Goal: Task Accomplishment & Management: Use online tool/utility

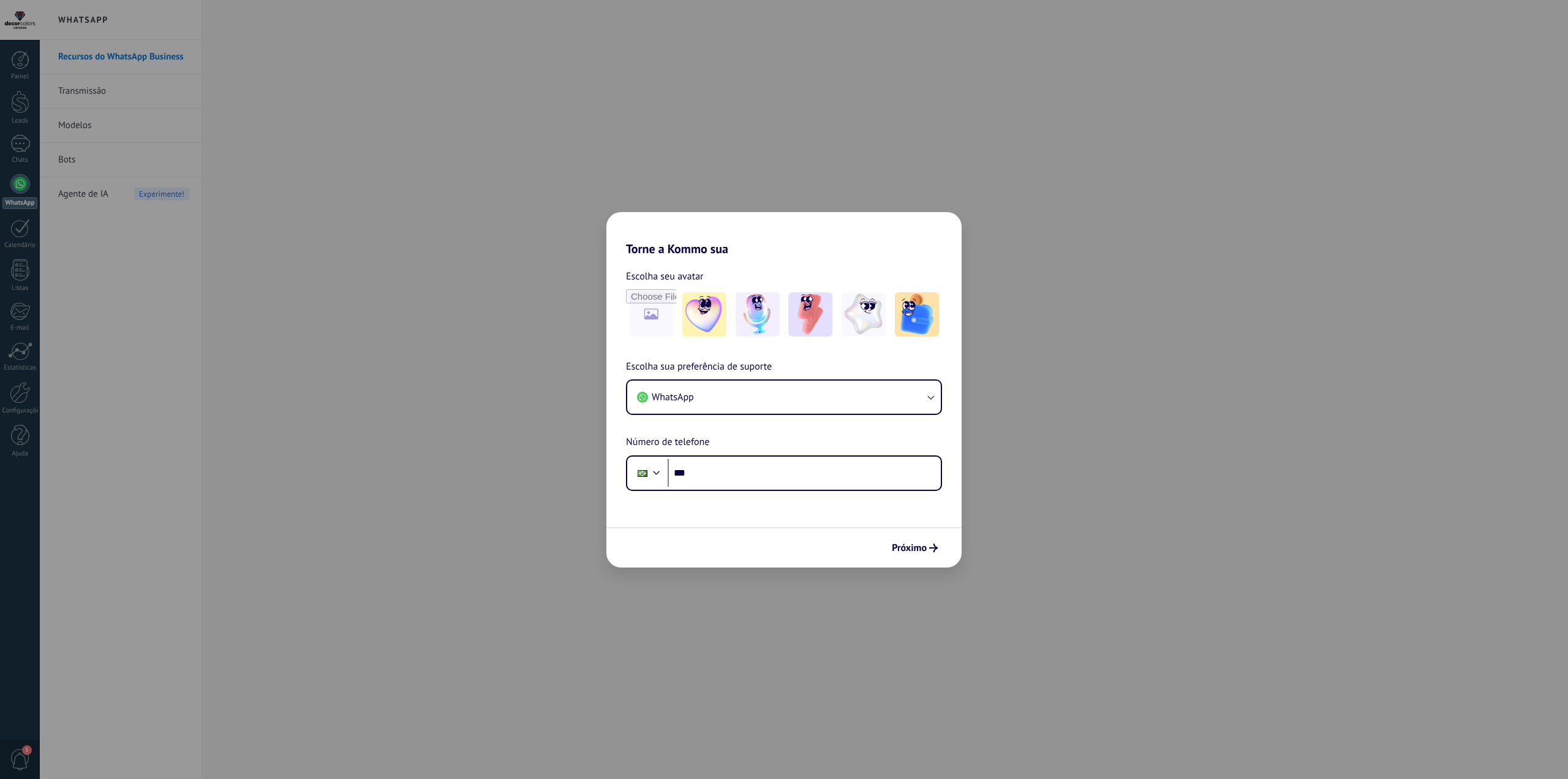
drag, startPoint x: 454, startPoint y: 412, endPoint x: 416, endPoint y: 387, distance: 45.5
click at [452, 412] on div "Torne a Kommo sua Escolha seu avatar Escolha sua preferência de suporte WhatsAp…" at bounding box center [784, 390] width 1568 height 779
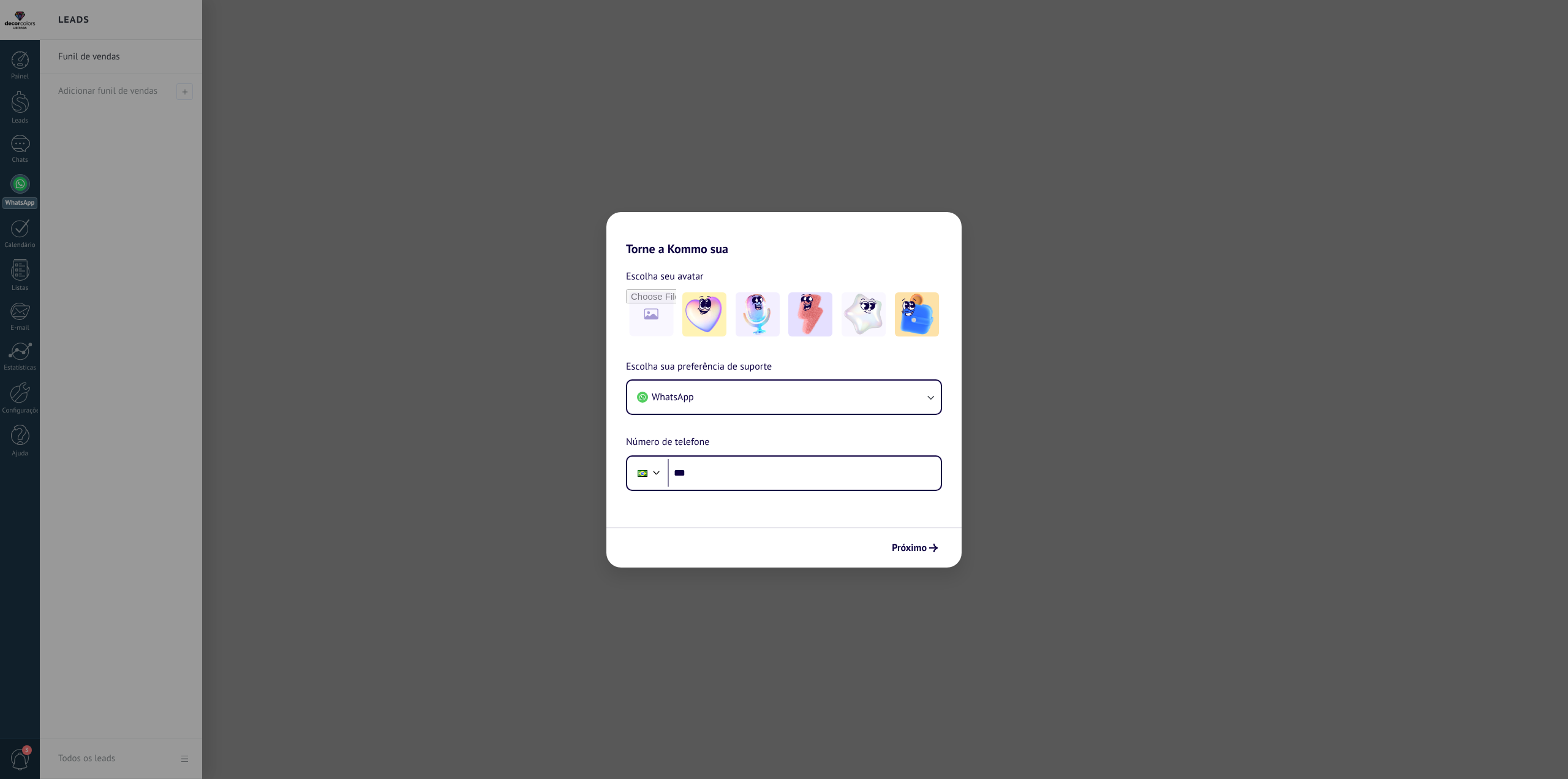
drag, startPoint x: 23, startPoint y: 110, endPoint x: 18, endPoint y: 104, distance: 7.8
click at [21, 110] on div "Torne a Kommo sua Escolha seu avatar Escolha sua preferência de suporte WhatsAp…" at bounding box center [784, 390] width 1568 height 779
click at [20, 103] on div "Torne a Kommo sua Escolha seu avatar Escolha sua preferência de suporte WhatsAp…" at bounding box center [784, 390] width 1568 height 779
drag, startPoint x: 916, startPoint y: 544, endPoint x: 910, endPoint y: 544, distance: 6.0
click at [911, 544] on span "Próximo" at bounding box center [909, 548] width 35 height 8
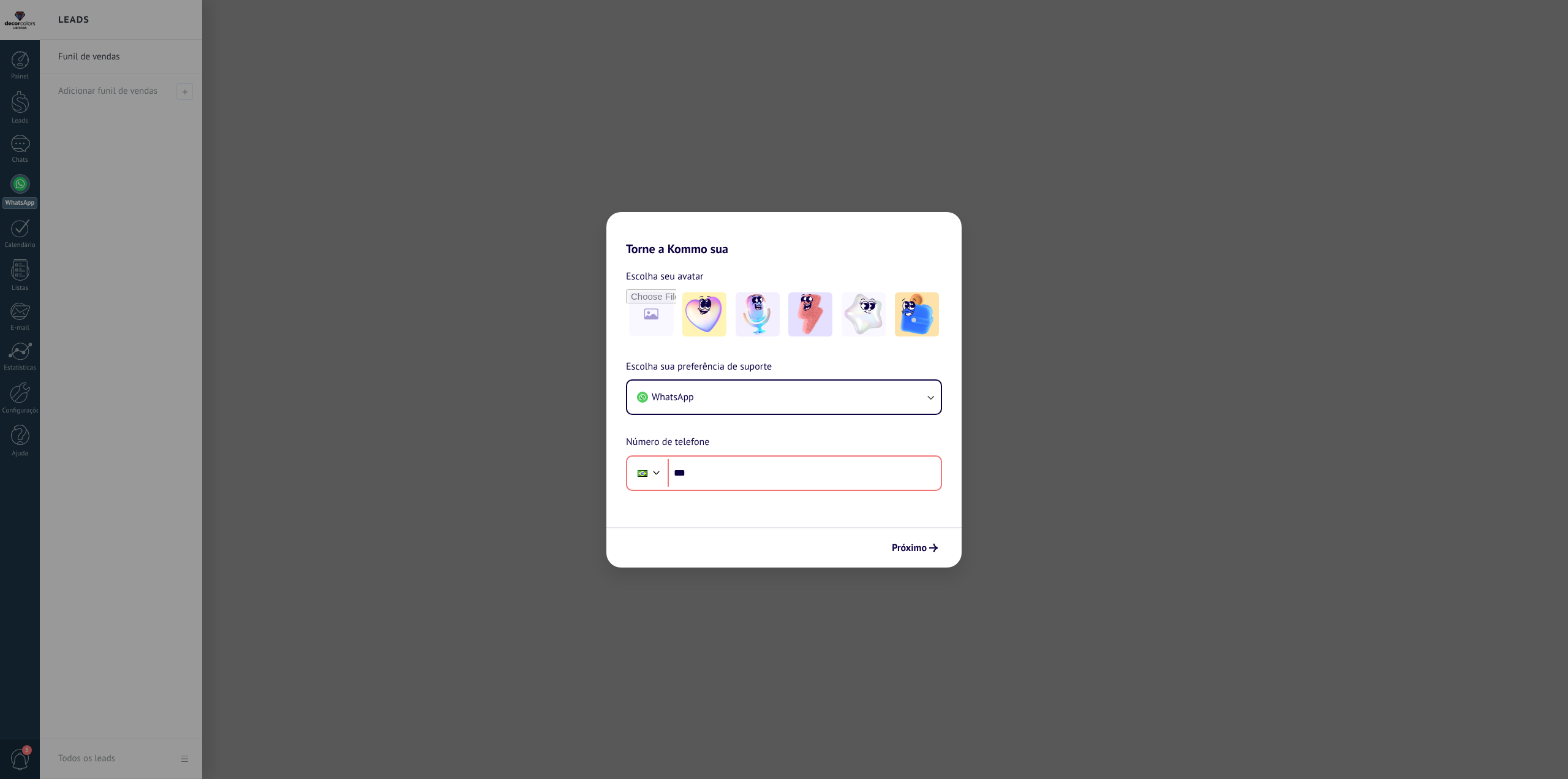
drag, startPoint x: 501, startPoint y: 154, endPoint x: 484, endPoint y: 149, distance: 17.7
click at [500, 154] on div "Torne a Kommo sua Escolha seu avatar Escolha sua preferência de suporte WhatsAp…" at bounding box center [784, 390] width 1568 height 779
click at [266, 108] on div "Torne a Kommo sua Escolha seu avatar Escolha sua preferência de suporte WhatsAp…" at bounding box center [784, 390] width 1568 height 779
